Goal: Task Accomplishment & Management: Use online tool/utility

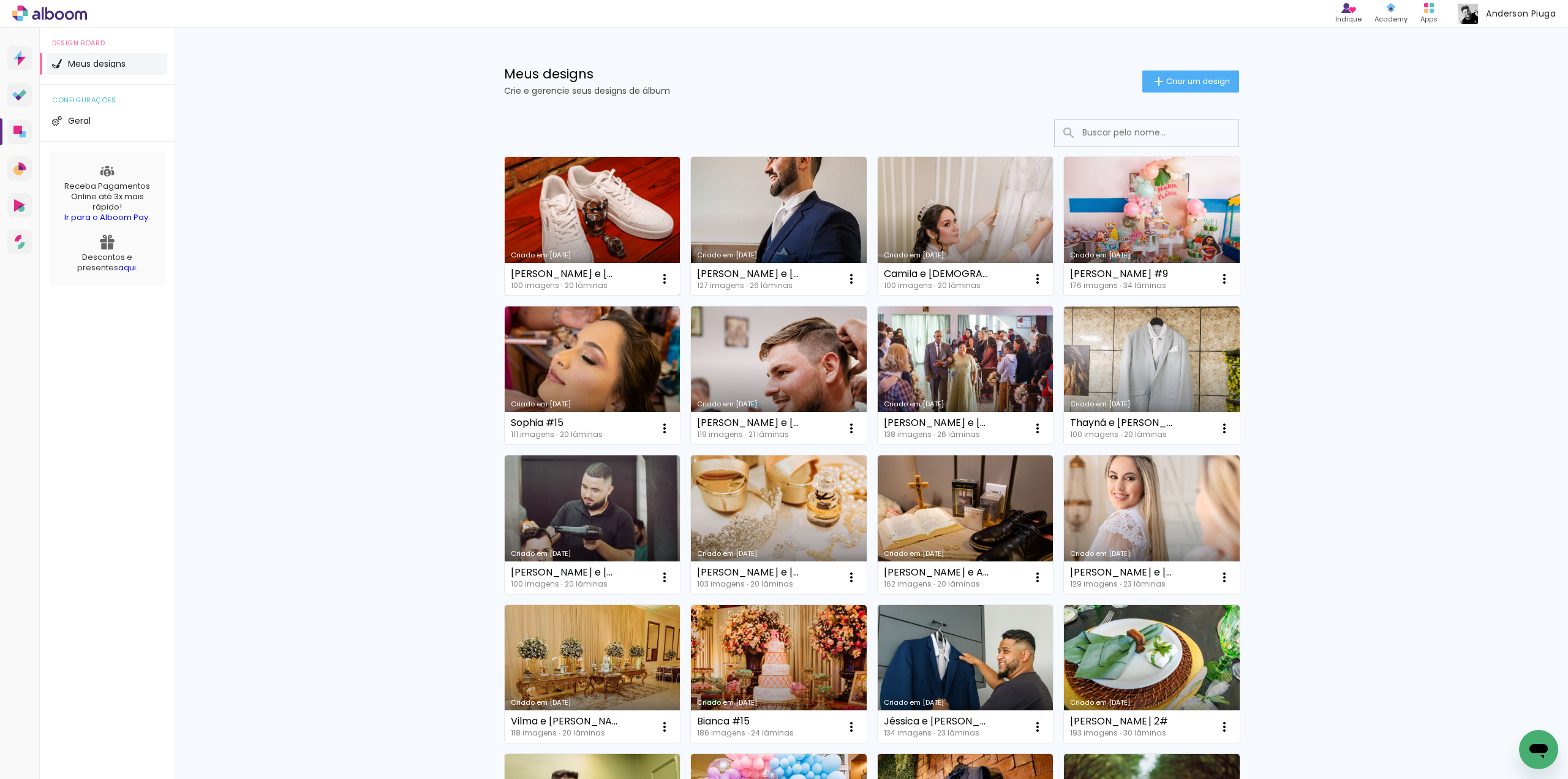
click at [575, 206] on link "Criado em [DATE]" at bounding box center [592, 226] width 175 height 138
